Goal: Task Accomplishment & Management: Use online tool/utility

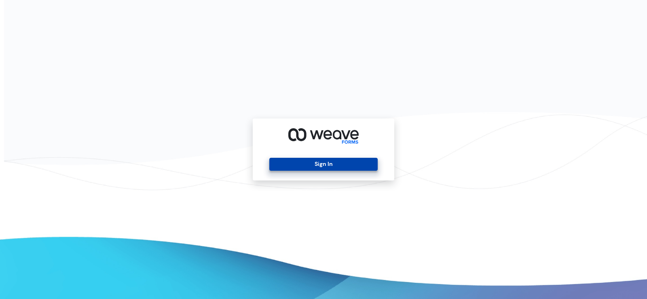
click at [326, 169] on button "Sign In" at bounding box center [323, 164] width 108 height 13
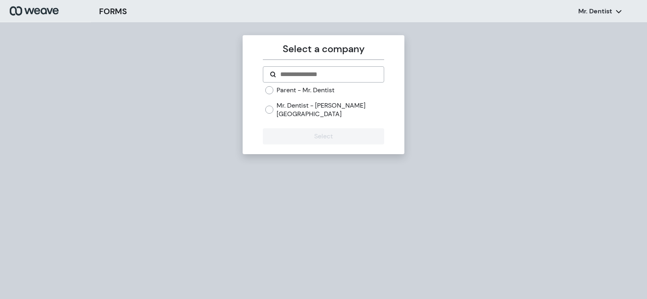
click at [282, 102] on label "Mr. Dentist - [PERSON_NAME][GEOGRAPHIC_DATA]" at bounding box center [330, 109] width 107 height 17
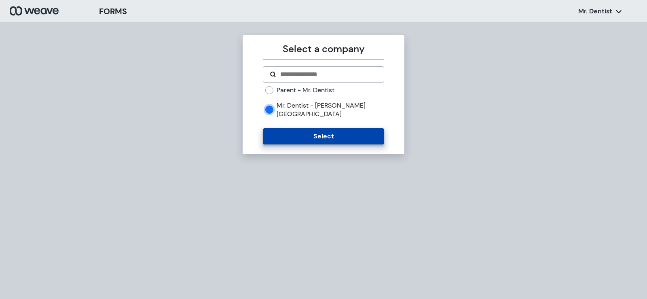
click at [290, 128] on button "Select" at bounding box center [323, 136] width 121 height 16
